Goal: Task Accomplishment & Management: Manage account settings

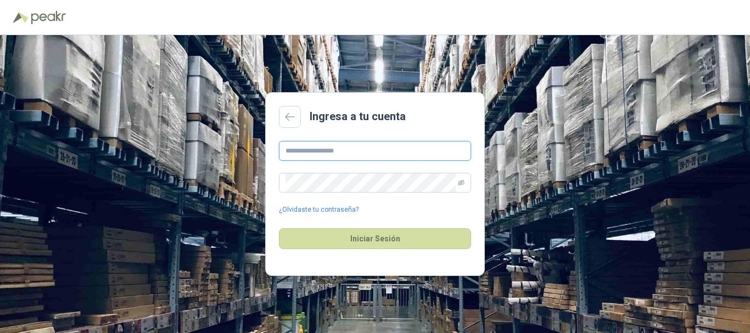
click at [344, 158] on input "text" at bounding box center [375, 151] width 192 height 20
click at [312, 152] on input "text" at bounding box center [375, 151] width 192 height 20
type input "**********"
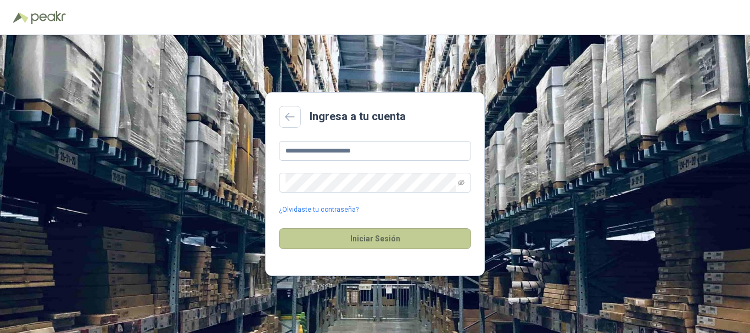
click at [310, 239] on button "Iniciar Sesión" at bounding box center [375, 238] width 192 height 21
